Goal: Information Seeking & Learning: Compare options

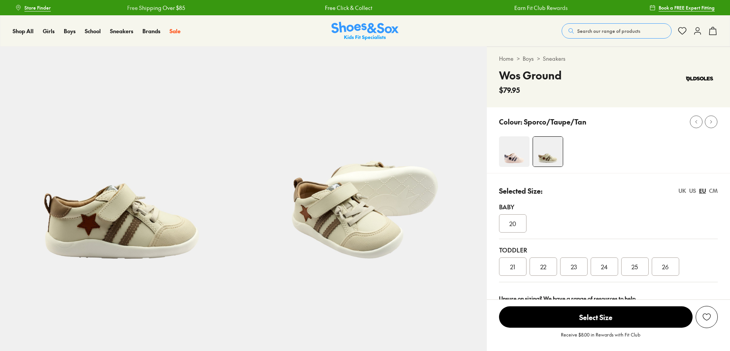
select select "*"
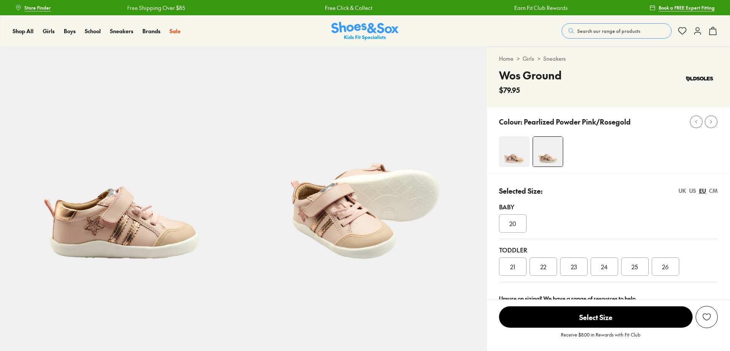
select select "*"
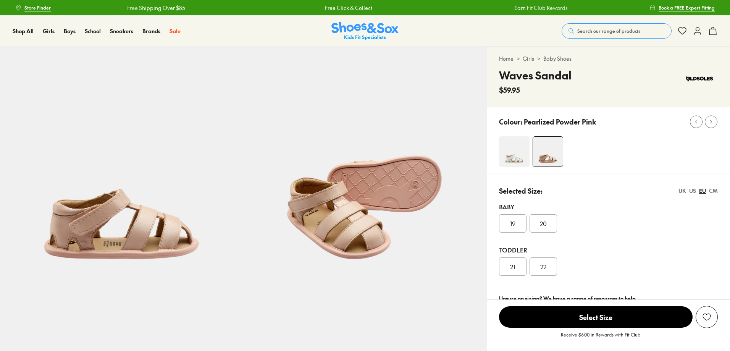
select select "*"
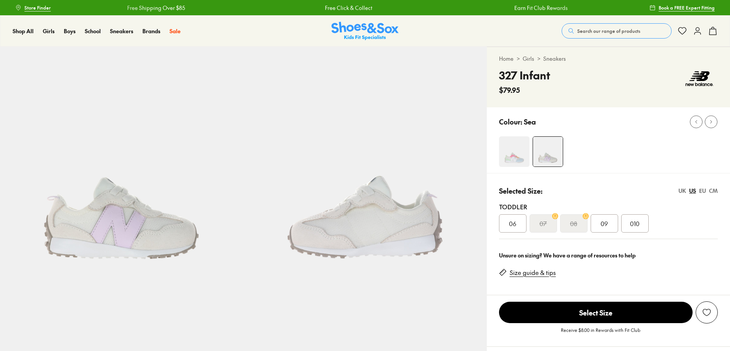
select select "*"
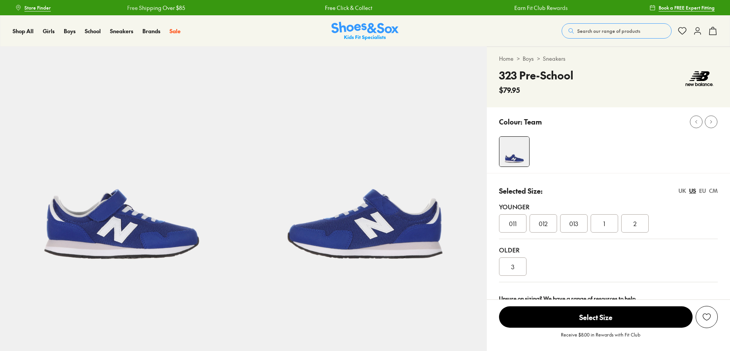
select select "*"
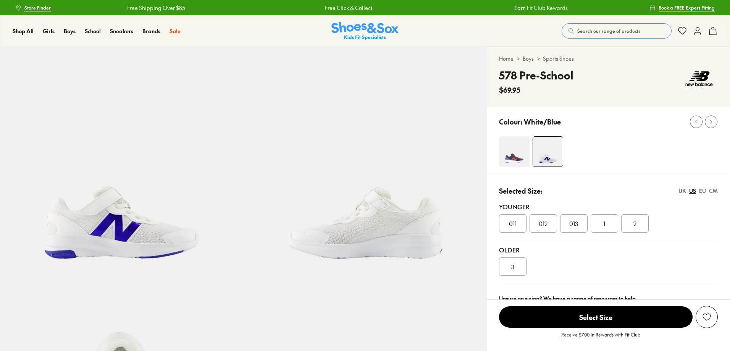
select select "*"
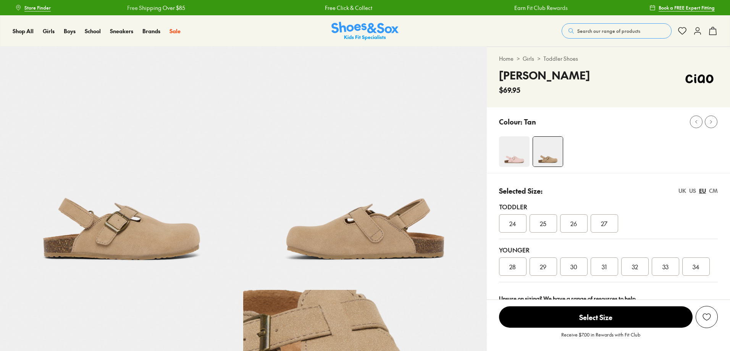
select select "*"
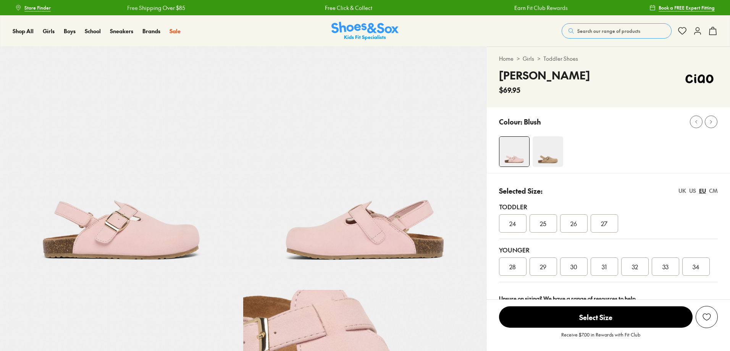
select select "*"
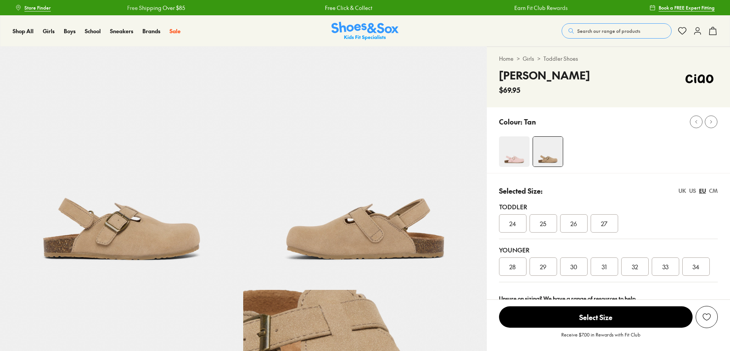
select select "*"
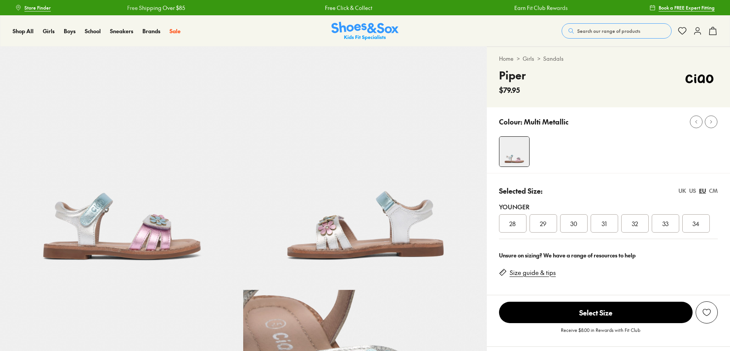
select select "*"
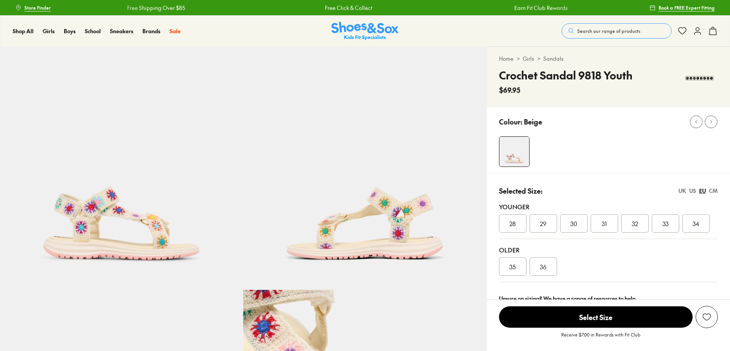
select select "*"
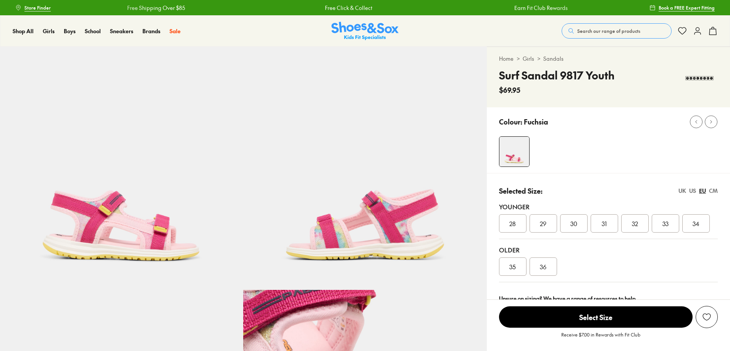
select select "*"
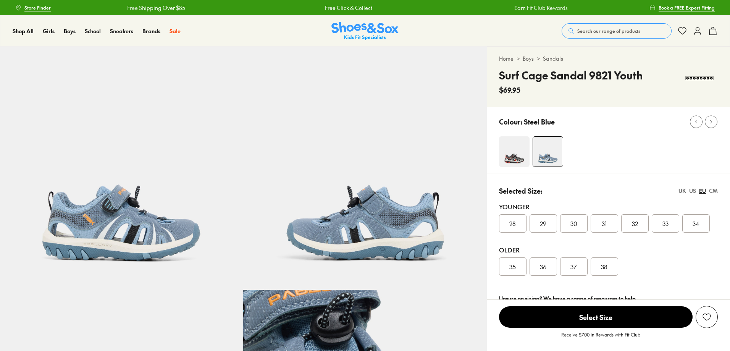
select select "*"
